Goal: Task Accomplishment & Management: Manage account settings

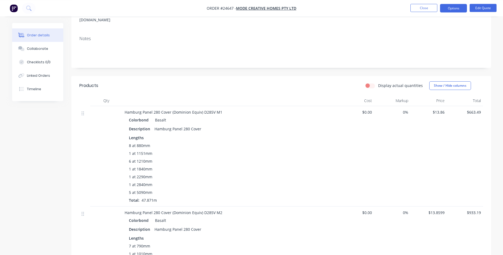
scroll to position [82, 0]
click at [83, 110] on icon at bounding box center [83, 112] width 2 height 5
click at [294, 124] on div "Description Hamburg Panel 280 Cover" at bounding box center [230, 128] width 202 height 8
click at [481, 6] on button "Edit Quote" at bounding box center [483, 8] width 27 height 8
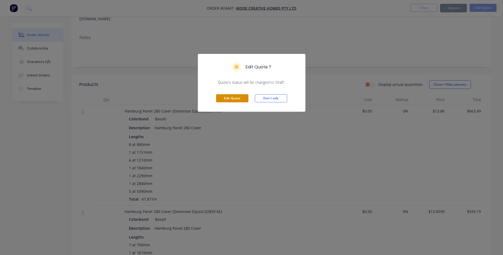
click at [229, 96] on button "Edit Quote" at bounding box center [232, 98] width 32 height 8
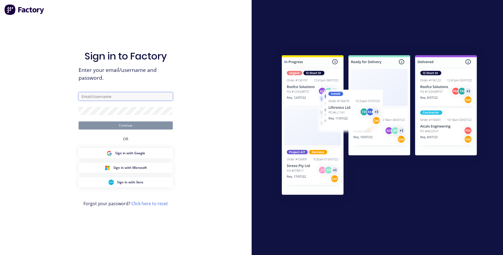
click at [132, 96] on input "text" at bounding box center [126, 96] width 94 height 8
type input "[PERSON_NAME][EMAIL_ADDRESS][PERSON_NAME][DOMAIN_NAME]"
click at [119, 128] on button "Continue" at bounding box center [126, 125] width 94 height 8
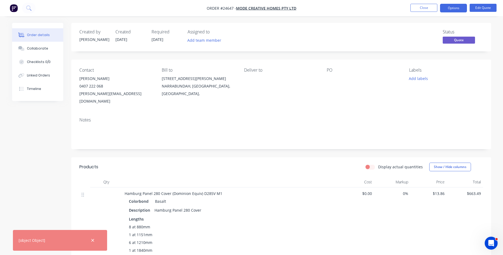
click at [239, 163] on div "Display actual quantities Show / Hide columns" at bounding box center [324, 167] width 318 height 9
click at [94, 237] on button "button" at bounding box center [92, 240] width 7 height 7
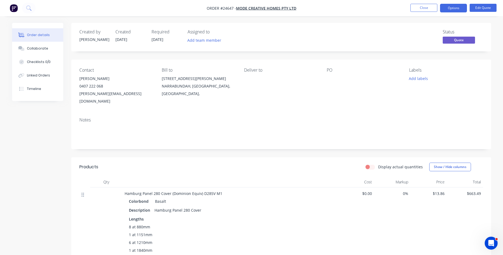
click at [83, 193] on icon at bounding box center [83, 195] width 2 height 4
click at [486, 5] on button "Edit Quote" at bounding box center [483, 8] width 27 height 8
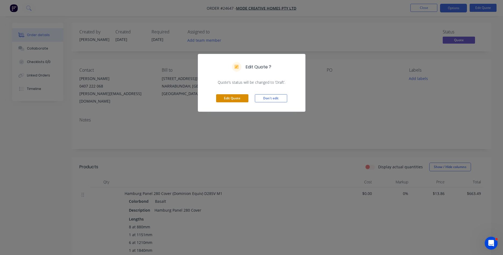
click at [225, 102] on button "Edit Quote" at bounding box center [232, 98] width 32 height 8
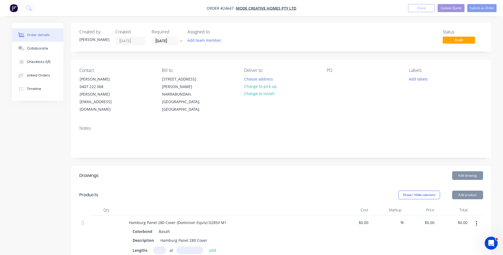
type input "$13.86"
type input "$663.49"
type input "$13.8599"
type input "$933.19"
type input "$13.8601"
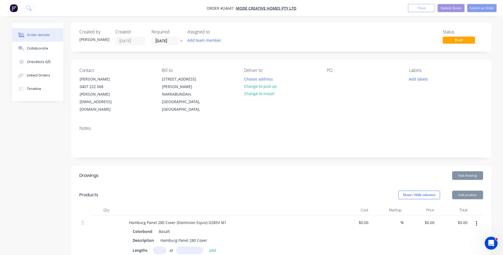
type input "$172.42"
type input "$13.8601"
type input "$172.42"
type input "$13.86"
type input "$1,649.20"
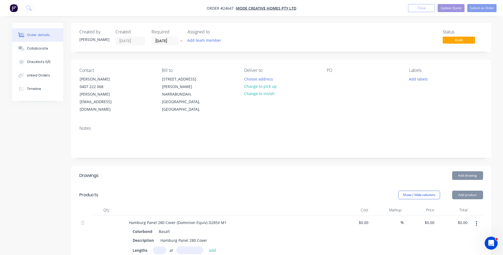
type input "$13.86"
type input "$404.99"
type input "$13.8601"
type input "$449.90"
type input "$13.86"
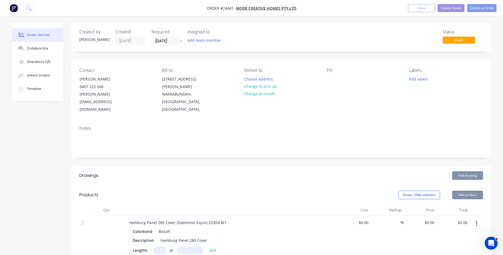
type input "$757.59"
type input "$13.86"
type input "$933.75"
type input "$13.8601"
type input "$1,011.23"
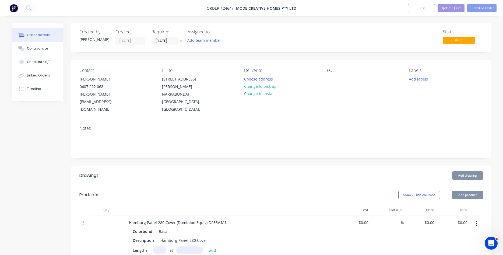
type input "$13.8599"
type input "$238.39"
type input "$13.86"
type input "$212.89"
type input "$13.8598"
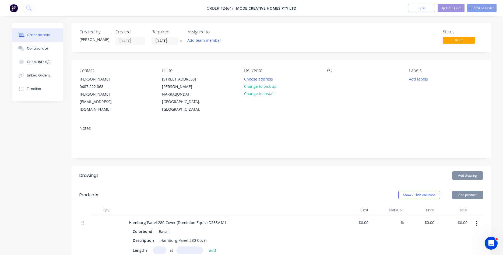
type input "$345.11"
type input "$13.8601"
type input "$326.82"
type input "$13.8601"
type input "$318.92"
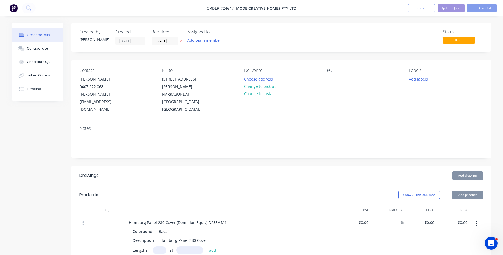
type input "$13.8603"
type input "$259.88"
type input "$90.00"
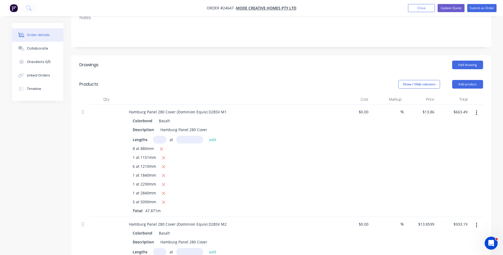
scroll to position [137, 0]
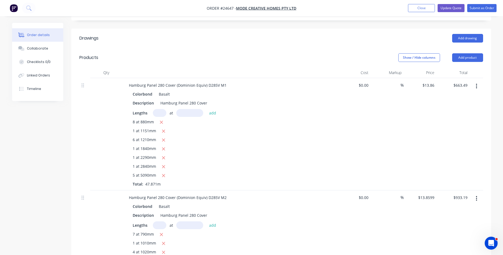
click at [478, 81] on button "button" at bounding box center [476, 86] width 13 height 10
click at [445, 129] on div "Delete" at bounding box center [457, 133] width 41 height 8
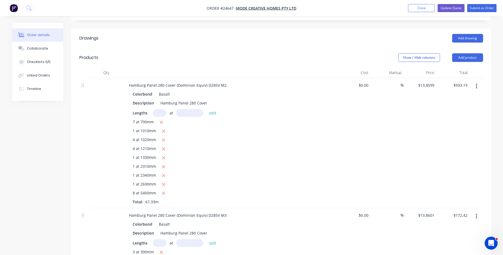
click at [475, 81] on button "button" at bounding box center [476, 86] width 13 height 10
click at [443, 129] on div "Delete" at bounding box center [457, 133] width 41 height 8
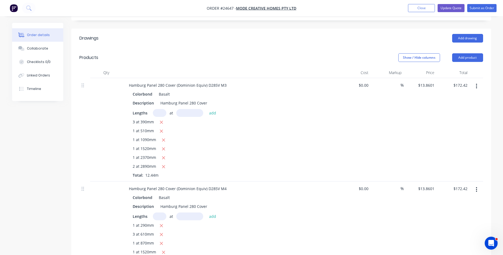
click at [477, 84] on icon "button" at bounding box center [476, 86] width 1 height 5
click at [444, 129] on div "Delete" at bounding box center [457, 133] width 41 height 8
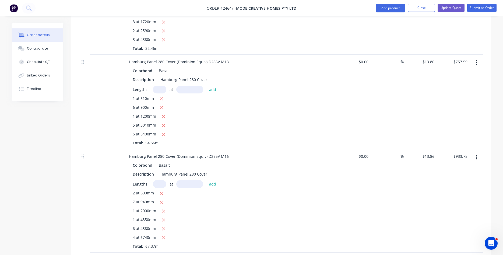
scroll to position [577, 0]
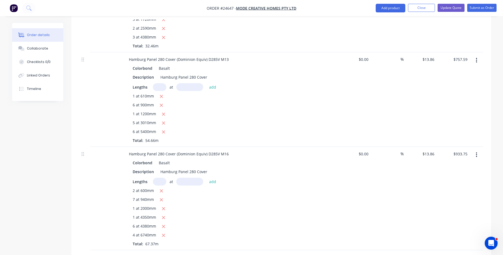
click at [476, 55] on button "button" at bounding box center [476, 60] width 13 height 10
click at [446, 103] on div "Delete" at bounding box center [457, 107] width 41 height 8
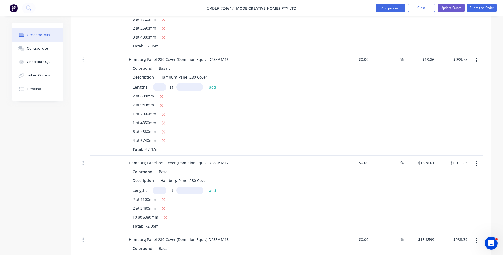
click at [477, 57] on icon "button" at bounding box center [476, 60] width 1 height 6
click at [448, 103] on div "Delete" at bounding box center [457, 107] width 41 height 8
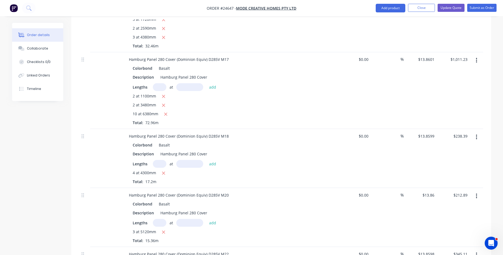
click at [477, 58] on icon "button" at bounding box center [476, 60] width 1 height 5
click at [451, 103] on div "Delete" at bounding box center [457, 107] width 41 height 8
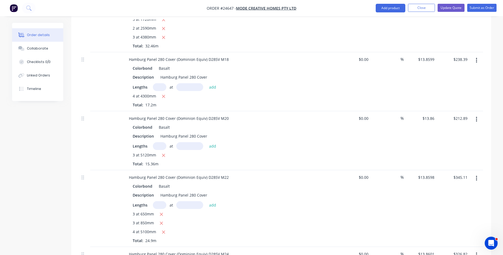
click at [477, 58] on icon "button" at bounding box center [476, 60] width 1 height 5
click at [447, 103] on div "Delete" at bounding box center [457, 107] width 41 height 8
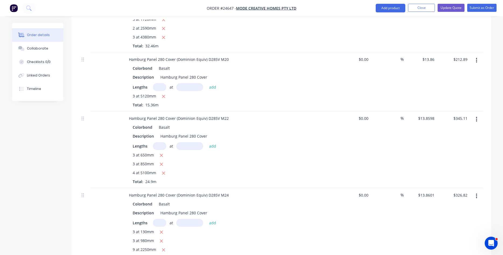
click at [478, 55] on button "button" at bounding box center [476, 60] width 13 height 10
click at [444, 103] on div "Delete" at bounding box center [457, 107] width 41 height 8
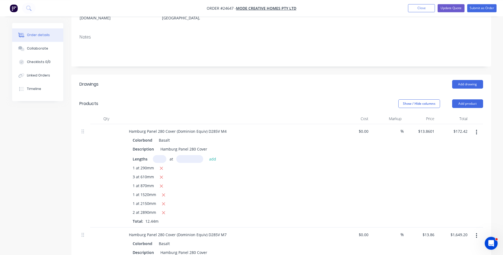
scroll to position [80, 0]
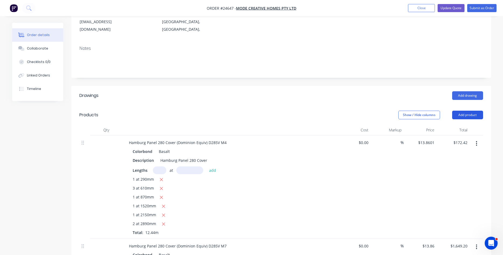
click at [469, 111] on button "Add product" at bounding box center [467, 115] width 31 height 9
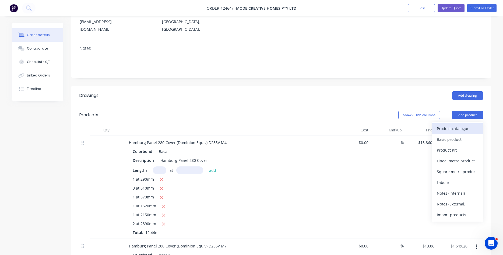
click at [458, 125] on div "Product catalogue" at bounding box center [457, 129] width 41 height 8
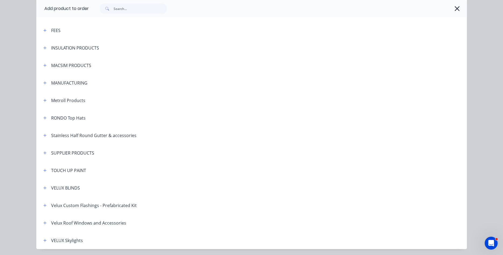
scroll to position [338, 0]
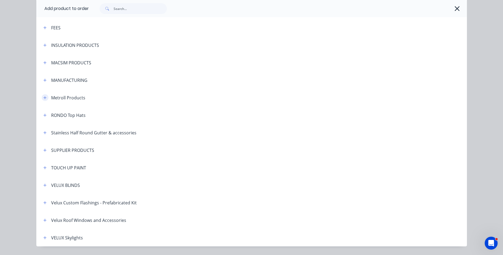
click at [44, 98] on icon "button" at bounding box center [44, 98] width 3 height 4
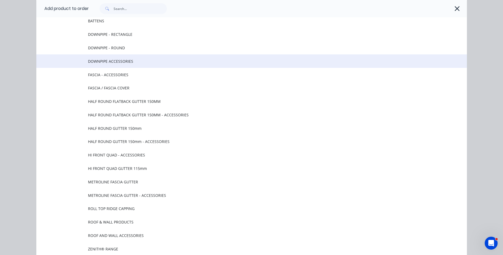
scroll to position [522, 0]
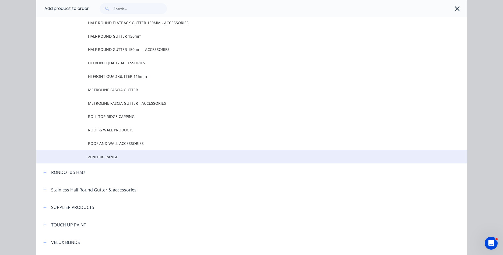
click at [111, 157] on span "ZENITH® RANGE" at bounding box center [239, 157] width 303 height 6
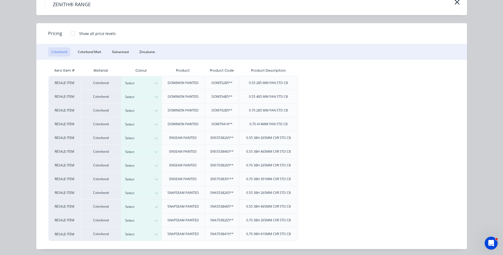
scroll to position [29, 0]
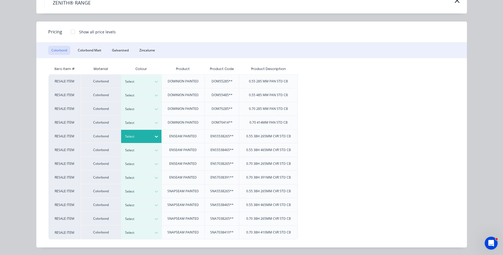
click at [157, 135] on icon at bounding box center [156, 136] width 5 height 5
click at [72, 30] on div at bounding box center [73, 31] width 11 height 11
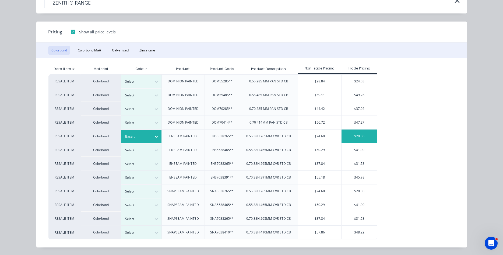
click at [345, 137] on div "$20.50" at bounding box center [360, 135] width 36 height 13
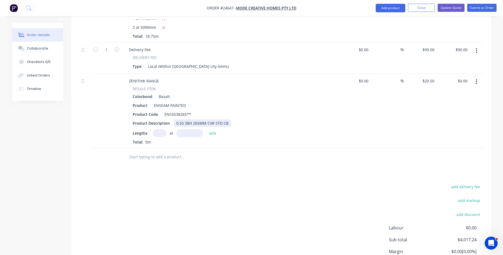
scroll to position [923, 0]
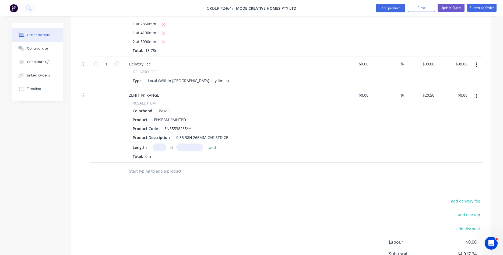
click at [161, 143] on input "text" at bounding box center [159, 147] width 13 height 8
type input "89"
type input "3000"
click at [206, 143] on button "add" at bounding box center [212, 146] width 13 height 7
type input "$5,473.50"
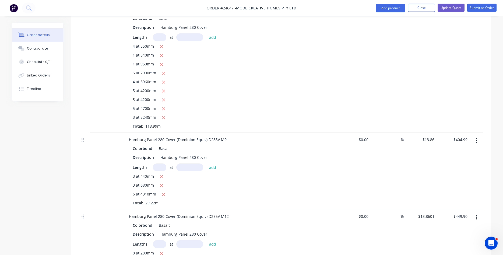
scroll to position [292, 0]
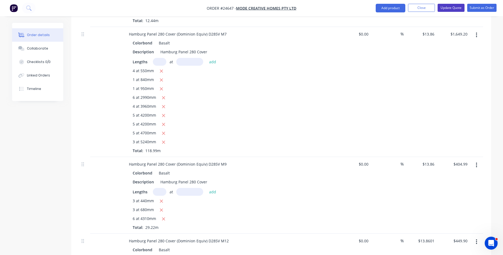
click at [450, 8] on button "Update Quote" at bounding box center [451, 8] width 27 height 8
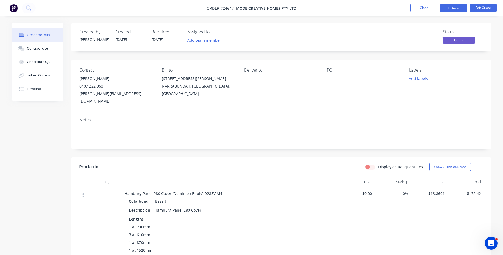
click at [488, 2] on nav "Order #24647 - MODE CREATIVE HOMES PTY LTD Close Options Edit Quote" at bounding box center [251, 8] width 503 height 16
click at [488, 9] on button "Edit Quote" at bounding box center [483, 8] width 27 height 8
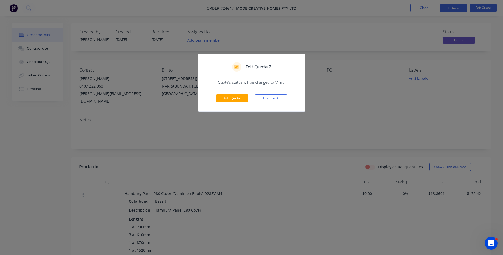
click at [232, 94] on div "Edit Quote Don't edit" at bounding box center [251, 98] width 107 height 26
click at [233, 100] on button "Edit Quote" at bounding box center [232, 98] width 32 height 8
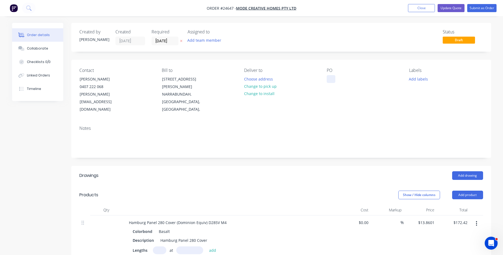
click at [330, 80] on div at bounding box center [331, 79] width 9 height 8
click at [248, 80] on button "Choose address" at bounding box center [258, 78] width 34 height 7
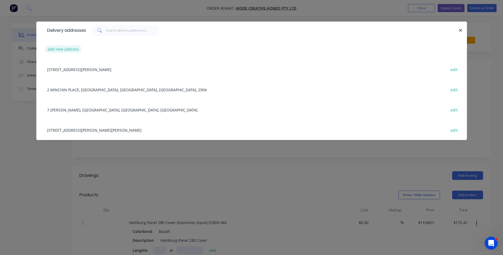
click at [65, 51] on button "add new address" at bounding box center [63, 48] width 37 height 7
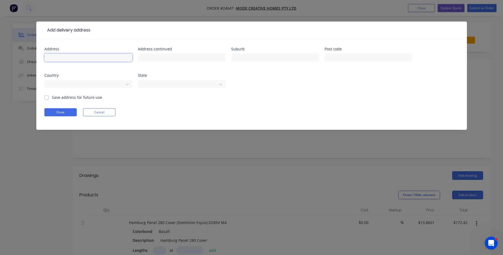
click at [66, 58] on input "text" at bounding box center [88, 58] width 88 height 8
type input "[STREET_ADDRESS][PERSON_NAME]"
click at [255, 60] on input "text" at bounding box center [275, 58] width 88 height 8
type input "Googong"
click at [67, 111] on button "Done" at bounding box center [60, 112] width 32 height 8
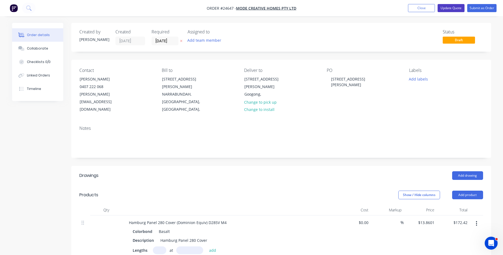
click at [460, 6] on button "Update Quote" at bounding box center [451, 8] width 27 height 8
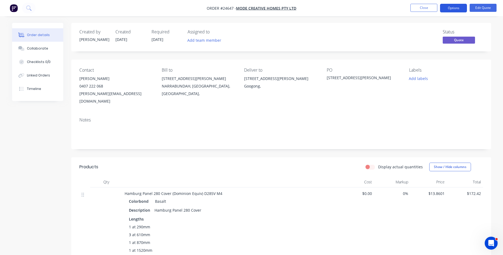
click at [456, 6] on button "Options" at bounding box center [453, 8] width 27 height 9
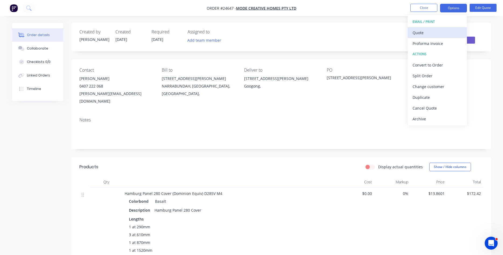
click at [436, 33] on div "Quote" at bounding box center [438, 33] width 50 height 8
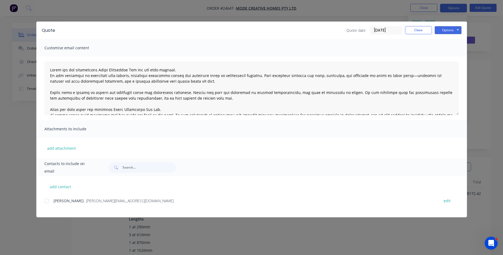
click at [47, 200] on div at bounding box center [46, 200] width 11 height 11
click at [450, 29] on button "Options" at bounding box center [448, 30] width 27 height 8
click at [449, 58] on button "Email" at bounding box center [452, 57] width 34 height 9
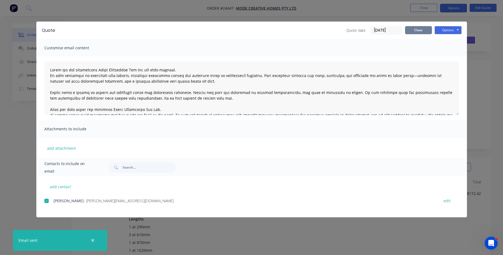
click at [418, 31] on button "Close" at bounding box center [418, 30] width 27 height 8
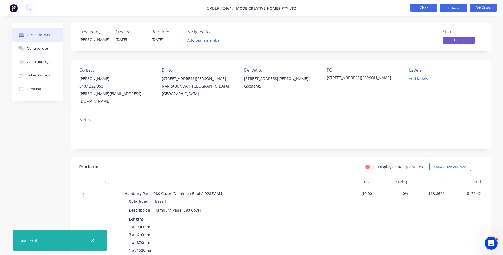
click at [426, 7] on button "Close" at bounding box center [424, 8] width 27 height 8
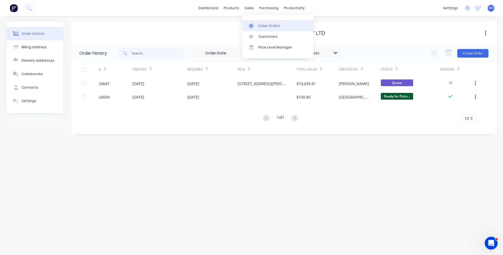
click at [257, 23] on link "Sales Orders" at bounding box center [277, 25] width 71 height 11
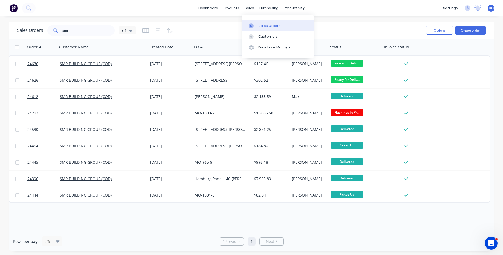
click at [262, 25] on div "Sales Orders" at bounding box center [269, 25] width 22 height 5
drag, startPoint x: 70, startPoint y: 31, endPoint x: 48, endPoint y: 26, distance: 21.9
click at [62, 26] on input "smr" at bounding box center [88, 30] width 52 height 11
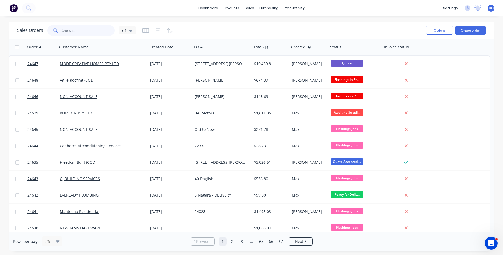
click at [73, 31] on input "text" at bounding box center [88, 30] width 52 height 11
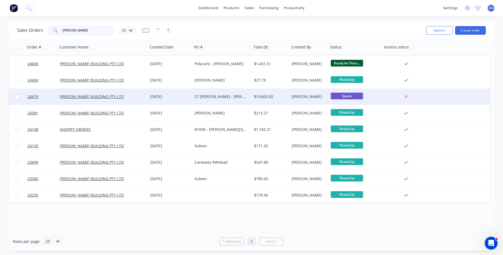
type input "[PERSON_NAME]"
click at [232, 97] on div "27 [PERSON_NAME] - [PERSON_NAME] Flyover Quote" at bounding box center [221, 96] width 52 height 5
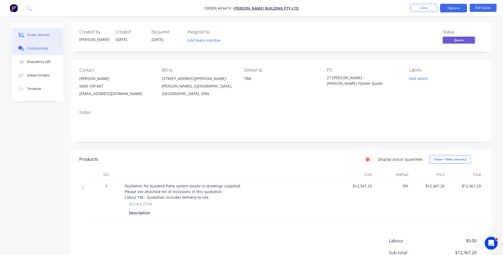
click at [43, 47] on div "Collaborate" at bounding box center [37, 48] width 21 height 5
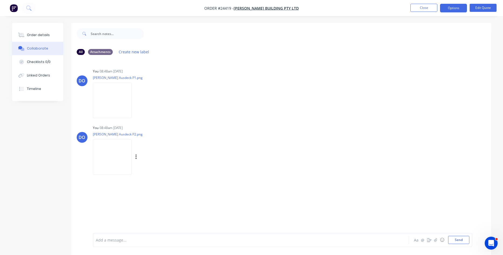
click at [120, 155] on img at bounding box center [112, 156] width 39 height 35
click at [118, 98] on img at bounding box center [112, 100] width 39 height 35
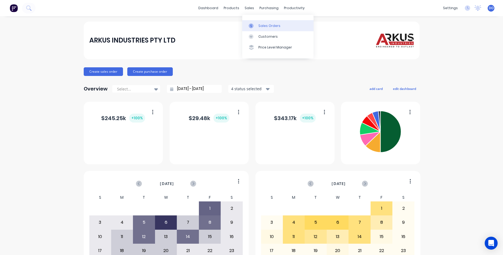
click at [266, 27] on div "Sales Orders" at bounding box center [269, 25] width 22 height 5
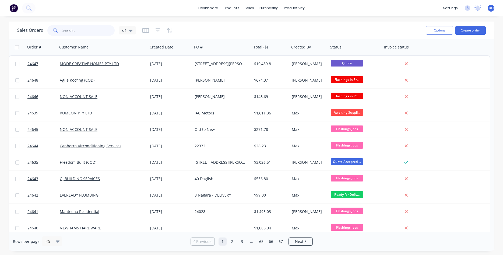
click at [78, 28] on input "text" at bounding box center [88, 30] width 52 height 11
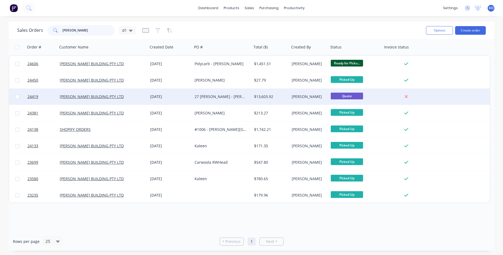
type input "[PERSON_NAME]"
click at [204, 98] on div "27 [PERSON_NAME] - [PERSON_NAME] Flyover Quote" at bounding box center [221, 96] width 52 height 5
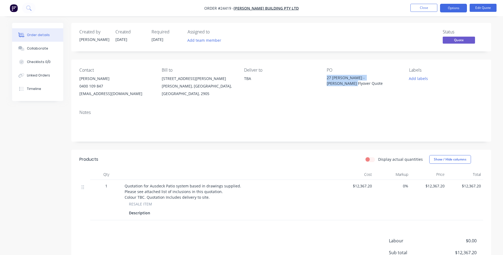
drag, startPoint x: 327, startPoint y: 77, endPoint x: 387, endPoint y: 80, distance: 59.3
click at [387, 80] on div "27 [PERSON_NAME] - [PERSON_NAME] Flyover Quote" at bounding box center [360, 80] width 67 height 11
copy div "27 [PERSON_NAME] - [PERSON_NAME] Flyover Quote"
click at [459, 8] on button "Options" at bounding box center [453, 8] width 27 height 9
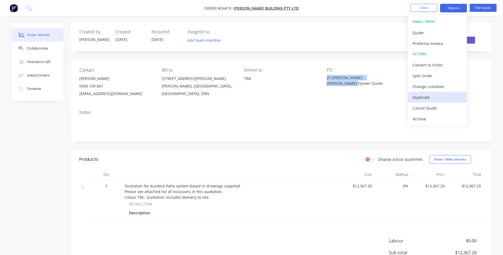
click at [423, 97] on div "Duplicate" at bounding box center [438, 97] width 50 height 8
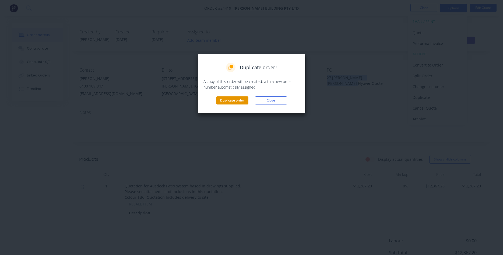
click at [231, 100] on button "Duplicate order" at bounding box center [232, 100] width 32 height 8
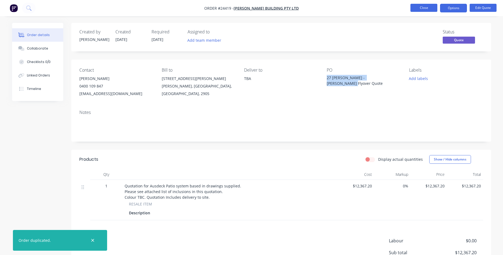
click at [421, 9] on button "Close" at bounding box center [424, 8] width 27 height 8
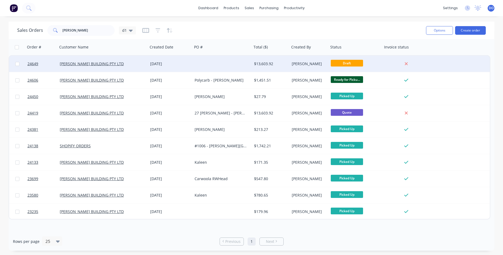
click at [263, 66] on div "$13,603.92" at bounding box center [271, 64] width 38 height 16
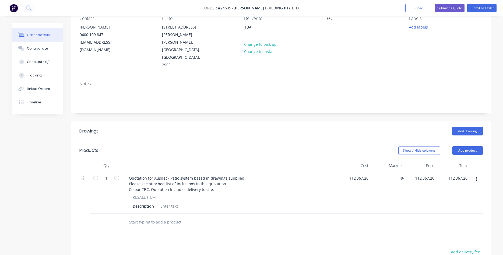
scroll to position [55, 0]
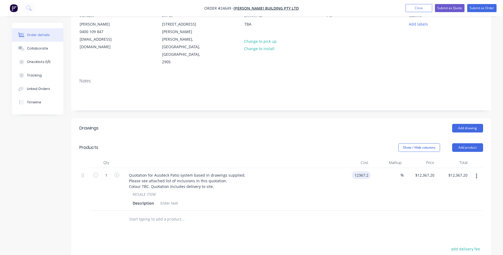
click at [369, 171] on input "12367.2" at bounding box center [362, 175] width 17 height 8
type input "$9,965.95"
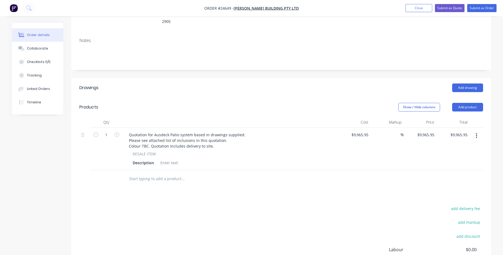
scroll to position [13, 0]
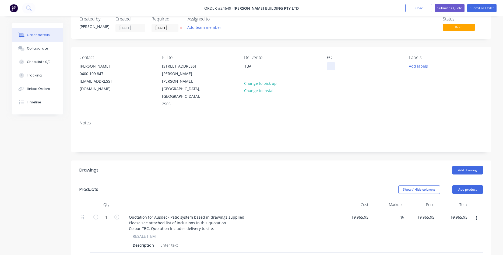
paste div
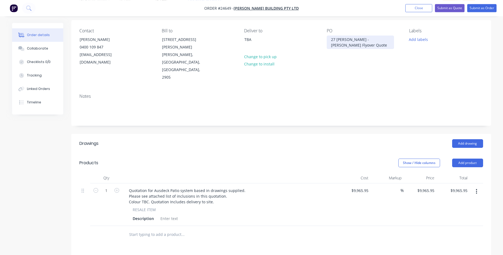
scroll to position [68, 0]
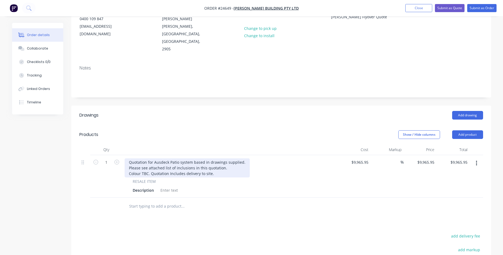
click at [227, 158] on div "Quotation for Ausdeck Patio system based in drawings supplied. Please see attac…" at bounding box center [187, 167] width 125 height 19
click at [253, 158] on div "Quotation for Ausdeck Patio system based in drawings supplied. Please see attac…" at bounding box center [206, 167] width 162 height 19
click at [251, 158] on div "Quotation for Ausdeck Patio system based in drawings supplied. Please see attac…" at bounding box center [206, 167] width 163 height 19
click at [282, 158] on div "Quotation for Ausdeck Patio system based in drawings supplied. Please see attac…" at bounding box center [207, 167] width 164 height 19
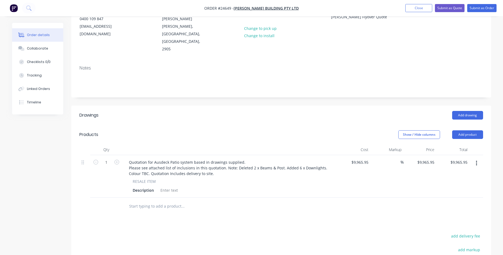
click at [271, 178] on div "RESALE ITEM" at bounding box center [230, 181] width 195 height 6
click at [37, 48] on div "Collaborate" at bounding box center [37, 48] width 21 height 5
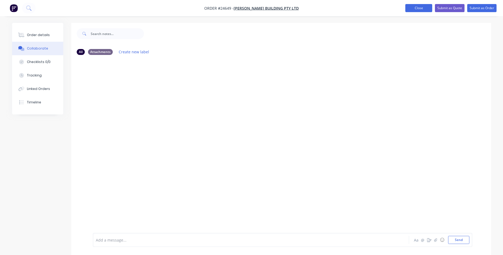
click at [421, 9] on button "Close" at bounding box center [418, 8] width 27 height 8
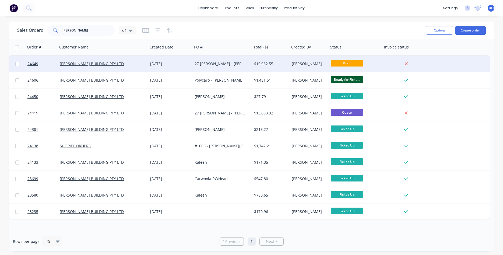
click at [289, 61] on div "$10,962.55" at bounding box center [271, 64] width 38 height 16
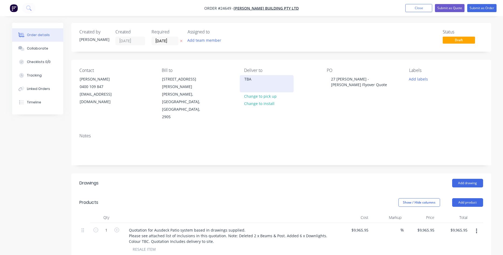
click at [254, 80] on div "TBA" at bounding box center [266, 79] width 45 height 8
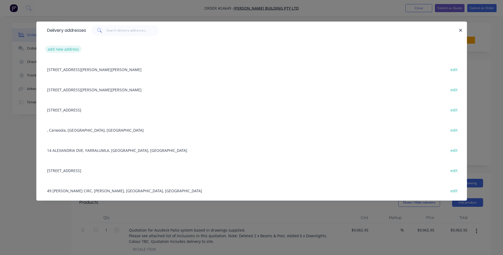
click at [62, 48] on button "add new address" at bounding box center [63, 48] width 37 height 7
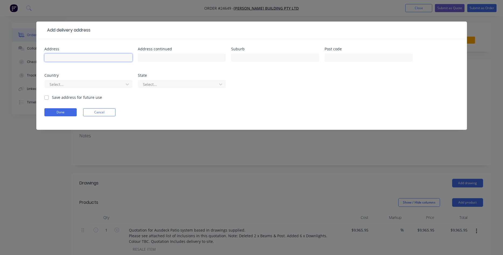
click at [79, 56] on input "text" at bounding box center [88, 58] width 88 height 8
type input "27 Ryan St"
drag, startPoint x: 177, startPoint y: 26, endPoint x: 174, endPoint y: 43, distance: 17.6
click at [174, 43] on div "Add delivery address Address 27 Ryan St Address continued Suburb Post code Coun…" at bounding box center [251, 76] width 431 height 108
click at [109, 115] on button "Cancel" at bounding box center [99, 112] width 32 height 8
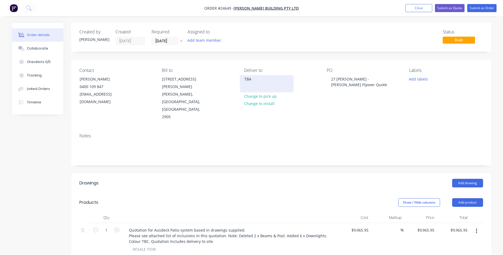
click at [255, 83] on div "TBA" at bounding box center [266, 79] width 45 height 8
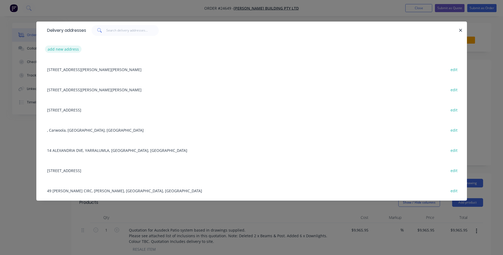
click at [72, 51] on button "add new address" at bounding box center [63, 48] width 37 height 7
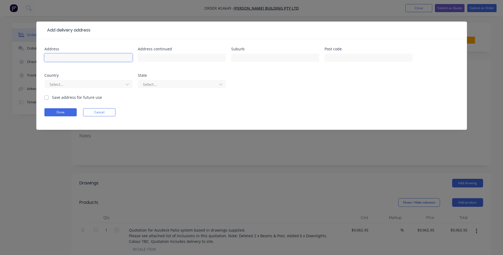
click at [69, 57] on input "text" at bounding box center [88, 58] width 88 height 8
type input "27 Ryan St"
type input "[PERSON_NAME]"
click at [62, 112] on button "Done" at bounding box center [60, 112] width 32 height 8
